Goal: Find specific page/section: Find specific page/section

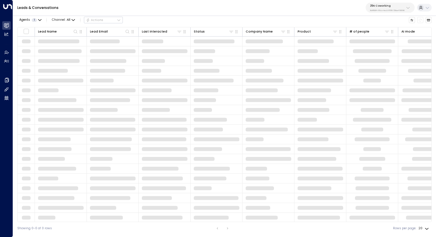
click at [390, 6] on p "25N Coworking" at bounding box center [387, 5] width 35 height 3
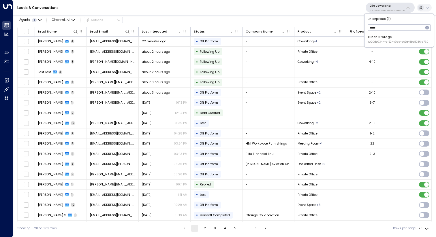
type input "*****"
click at [385, 43] on span "ID: 20dc0344-df52-49ea-bc2a-8bb80861e769" at bounding box center [398, 42] width 61 height 4
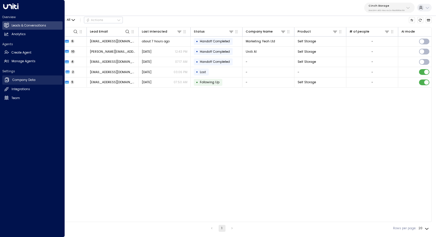
click at [34, 80] on h2 "Company Data" at bounding box center [23, 80] width 23 height 5
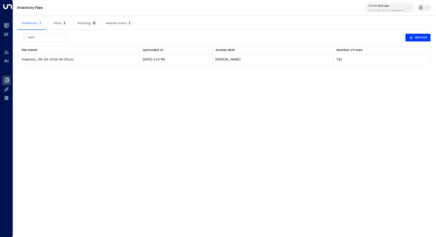
click at [337, 70] on html "Overview Leads & Conversations Leads & Conversations Analytics Analytics Agents…" at bounding box center [218, 35] width 436 height 70
click at [377, 4] on p "Cinch Storage" at bounding box center [386, 5] width 36 height 3
type input "***"
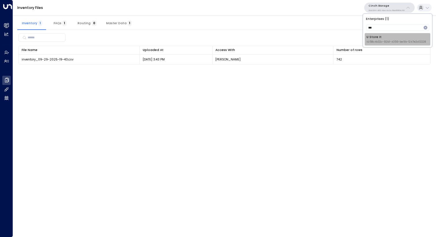
click at [384, 36] on div "U Store It ID: 58c4b32c-92b1-4356-be9b-1247e2c02228" at bounding box center [395, 39] width 59 height 9
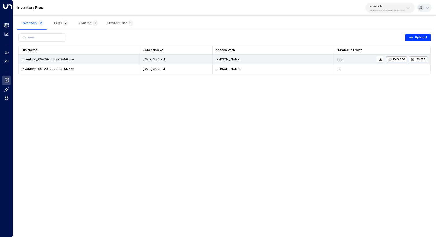
click at [381, 59] on icon at bounding box center [380, 59] width 3 height 3
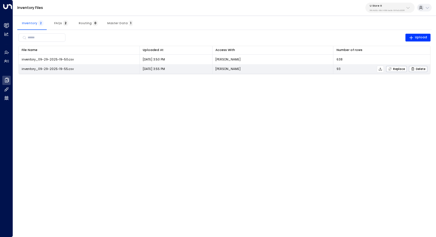
click at [380, 69] on icon at bounding box center [380, 69] width 4 height 4
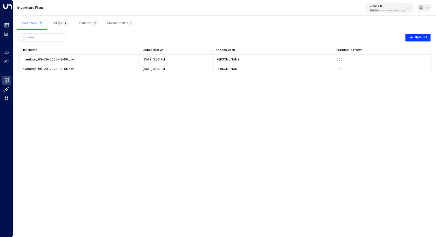
click at [333, 9] on div "Inventory Files U Store It 58c4b32c-92b1-4356-be9b-1247e2c02228" at bounding box center [224, 8] width 423 height 16
